Goal: Task Accomplishment & Management: Complete application form

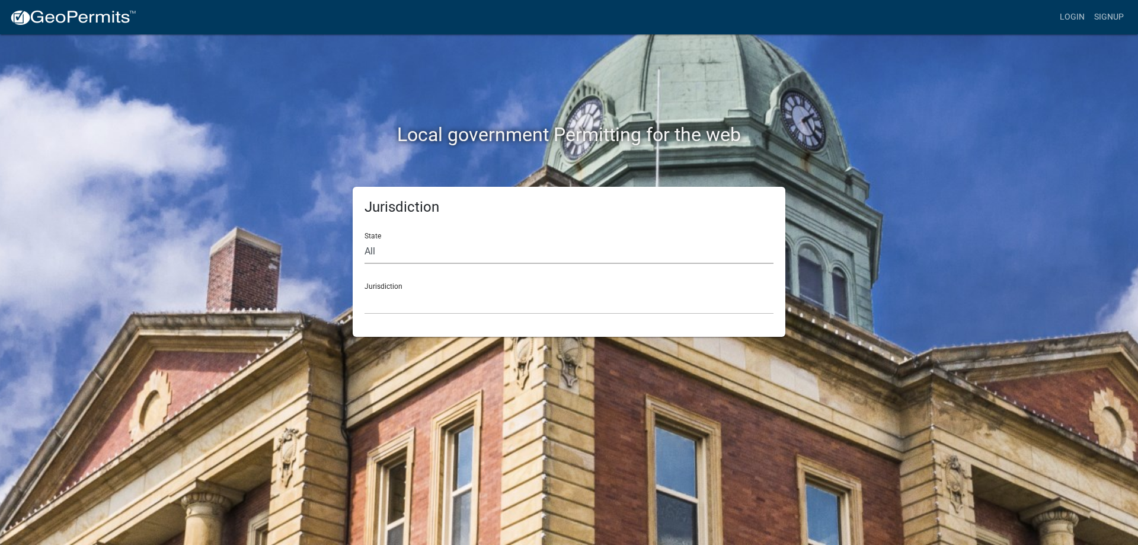
click at [413, 250] on select "All [US_STATE] [US_STATE] [US_STATE] [US_STATE] [US_STATE] [US_STATE] [US_STATE…" at bounding box center [569, 252] width 409 height 24
select select "[US_STATE]"
click at [365, 240] on select "All [US_STATE] [US_STATE] [US_STATE] [US_STATE] [US_STATE] [US_STATE] [US_STATE…" at bounding box center [569, 252] width 409 height 24
click at [410, 295] on select "City of [GEOGRAPHIC_DATA], [US_STATE] City of [GEOGRAPHIC_DATA], [US_STATE] Cit…" at bounding box center [569, 302] width 409 height 24
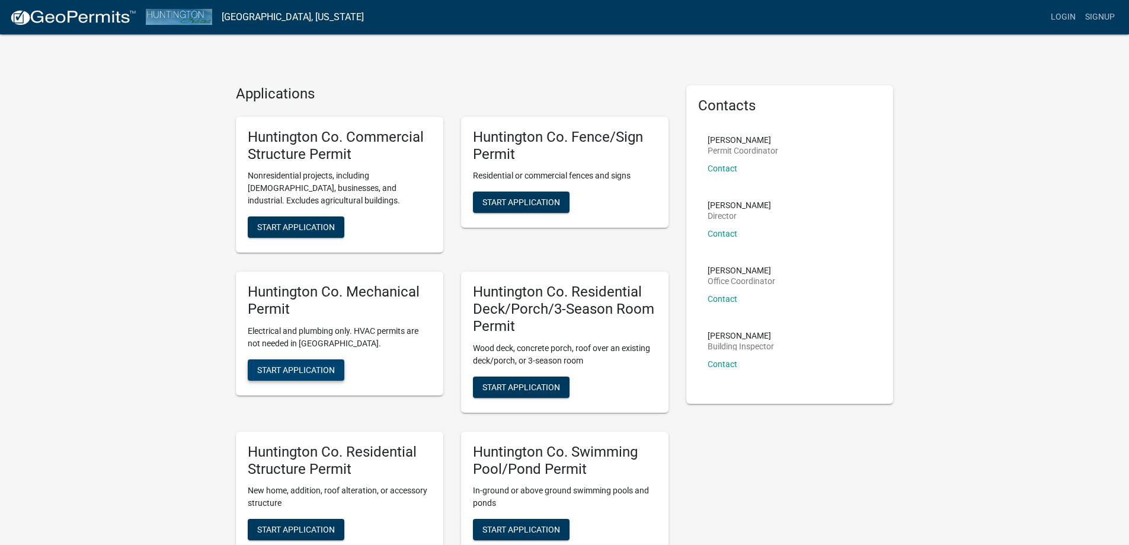
click at [307, 366] on span "Start Application" at bounding box center [296, 369] width 78 height 9
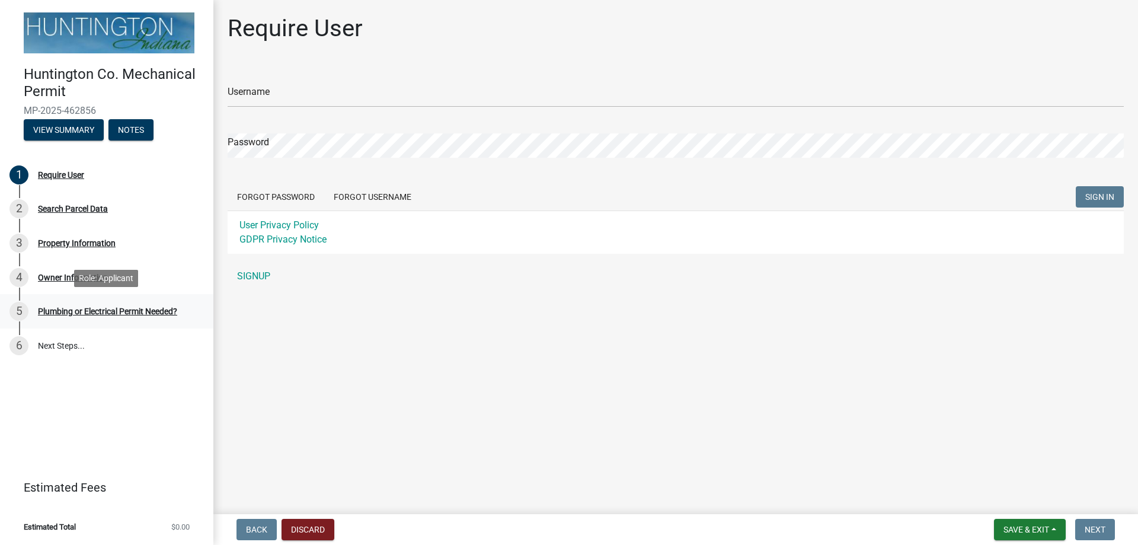
click at [112, 311] on div "Plumbing or Electrical Permit Needed?" at bounding box center [107, 311] width 139 height 8
